Goal: Navigation & Orientation: Find specific page/section

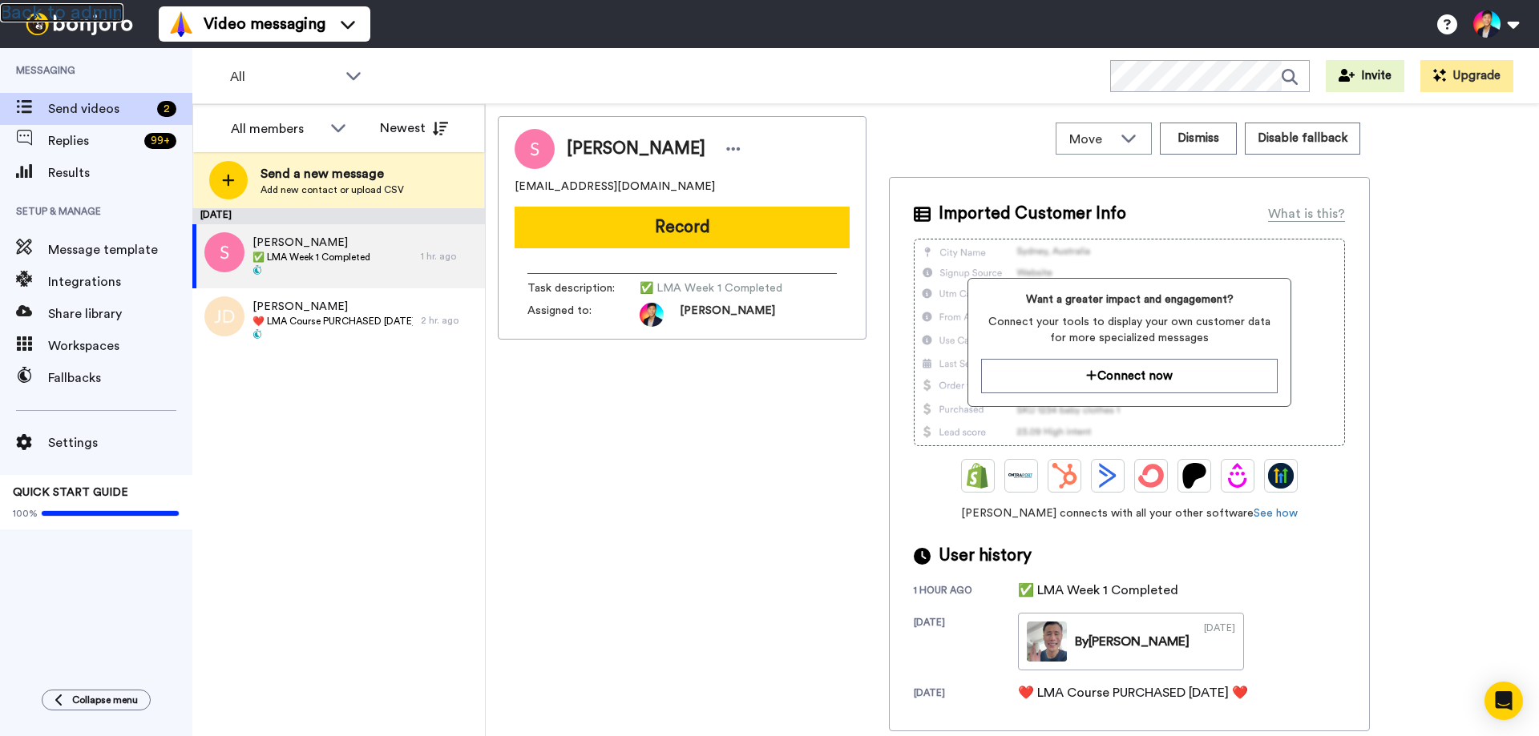
click at [65, 8] on link "Back to admin" at bounding box center [61, 12] width 123 height 19
